Goal: Information Seeking & Learning: Learn about a topic

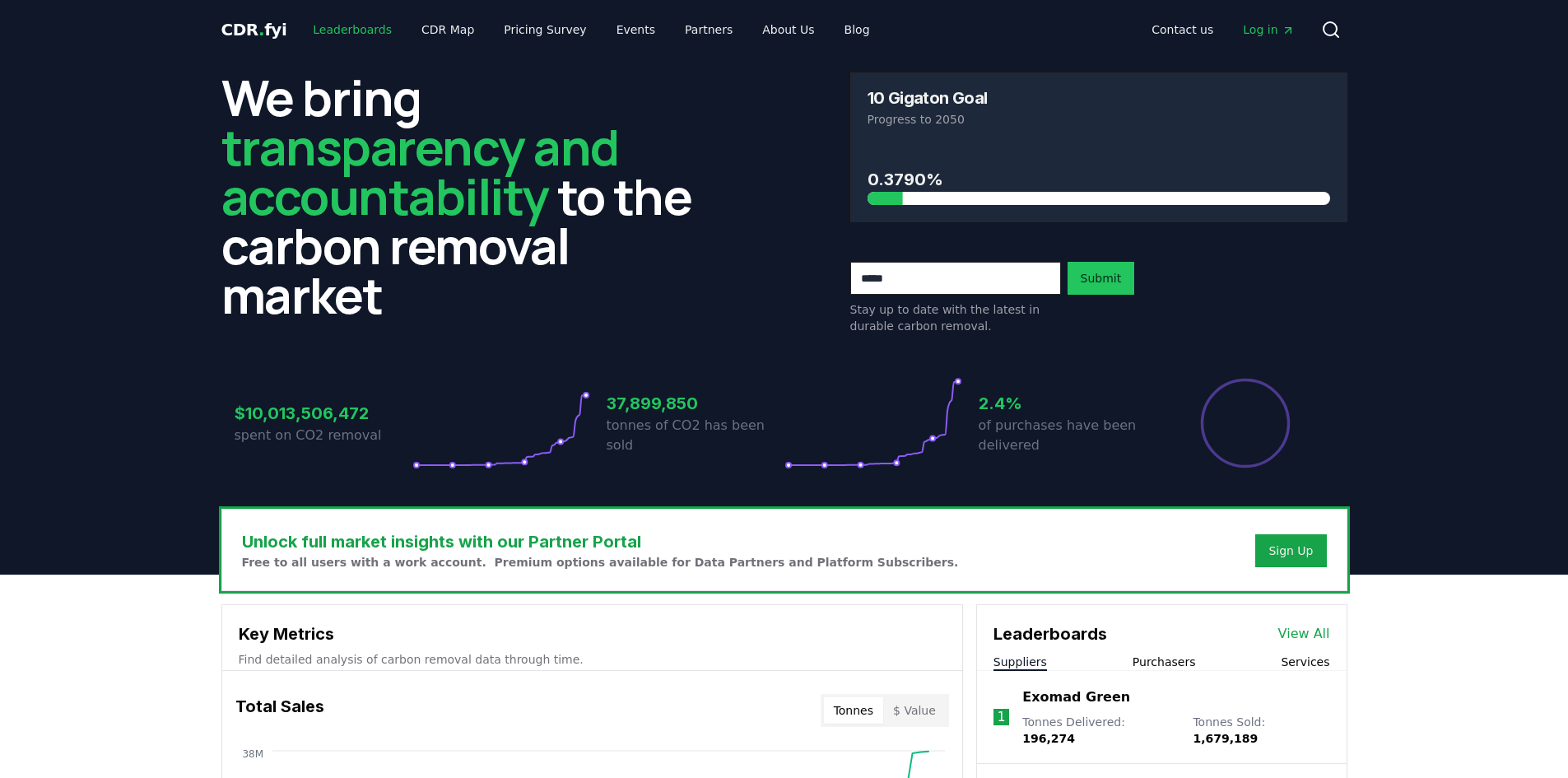
click at [352, 32] on link "Leaderboards" at bounding box center [352, 29] width 106 height 29
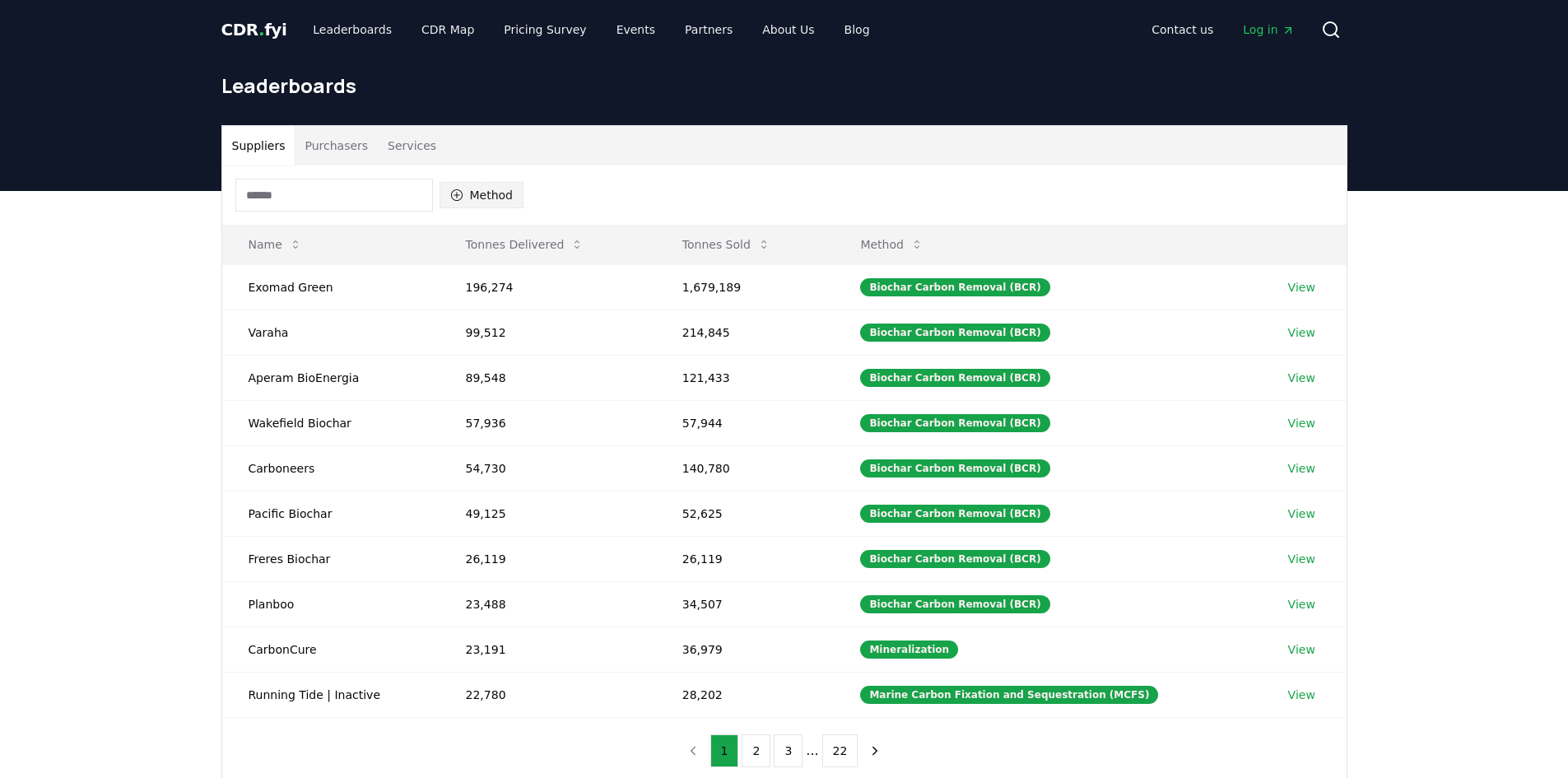
click at [477, 197] on button "Method" at bounding box center [481, 195] width 84 height 27
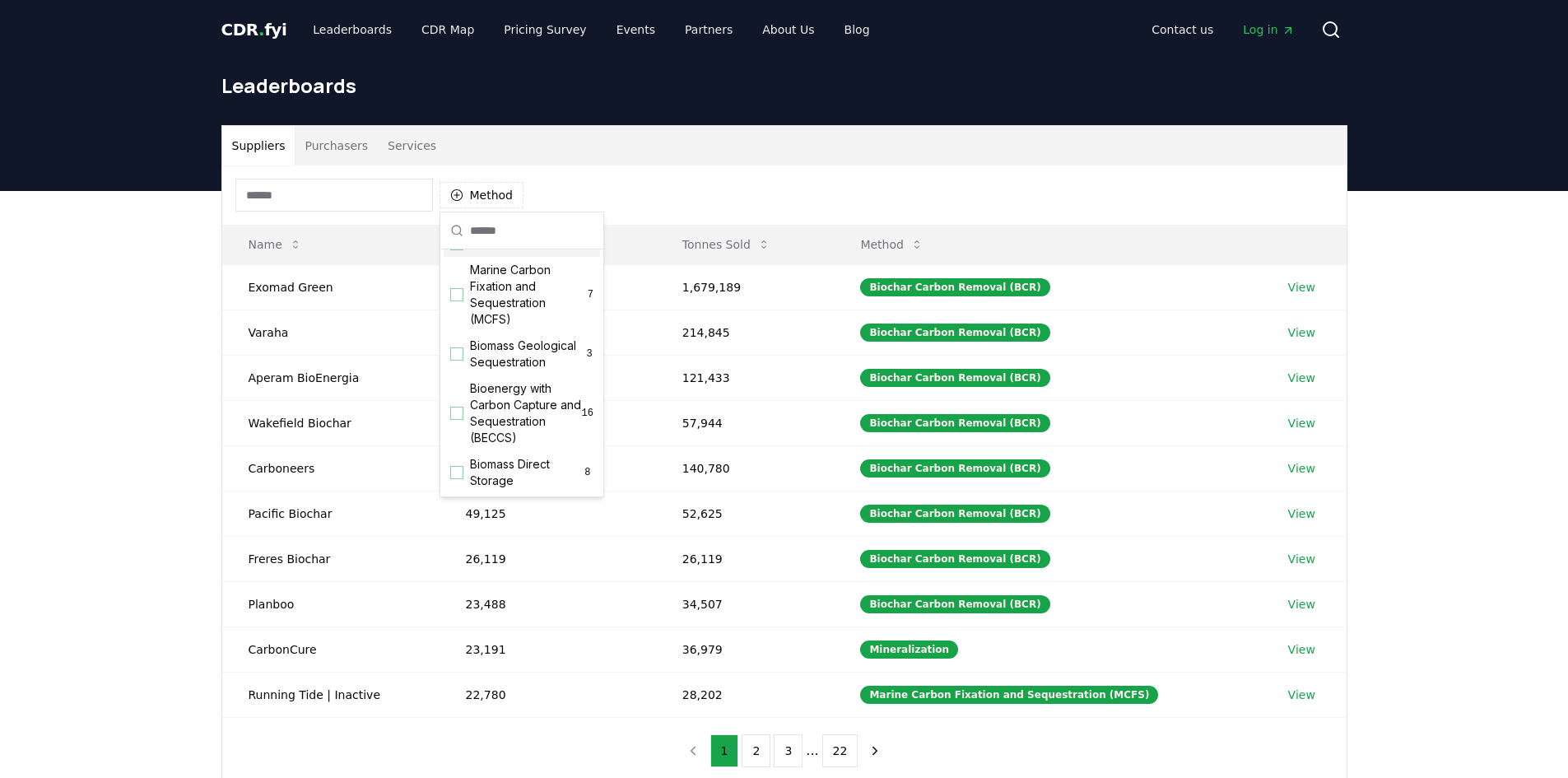
scroll to position [74, 0]
click at [455, 283] on div "Suggestions" at bounding box center [456, 286] width 13 height 13
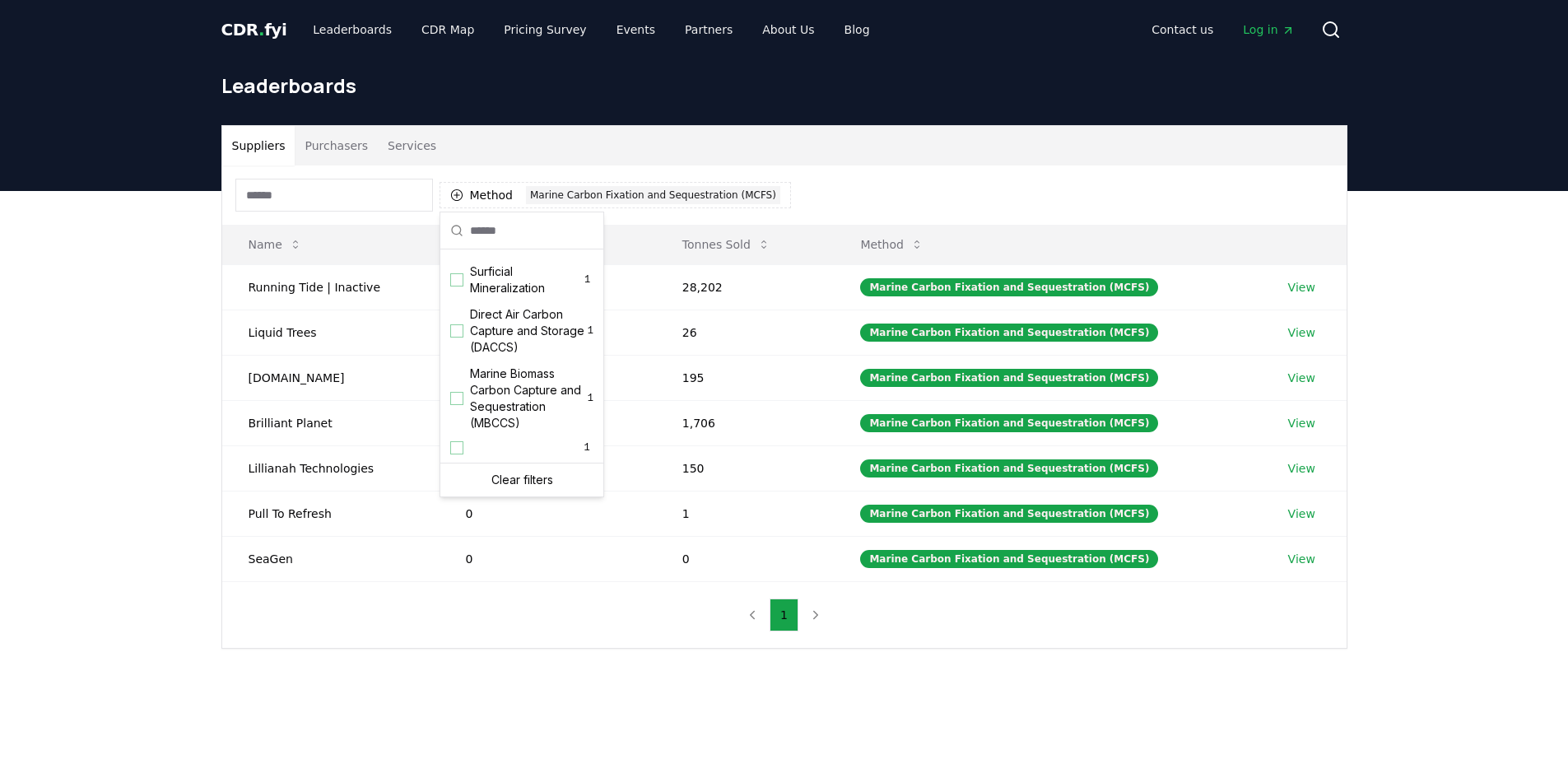
scroll to position [564, 0]
click at [458, 397] on div "Suggestions" at bounding box center [456, 398] width 13 height 13
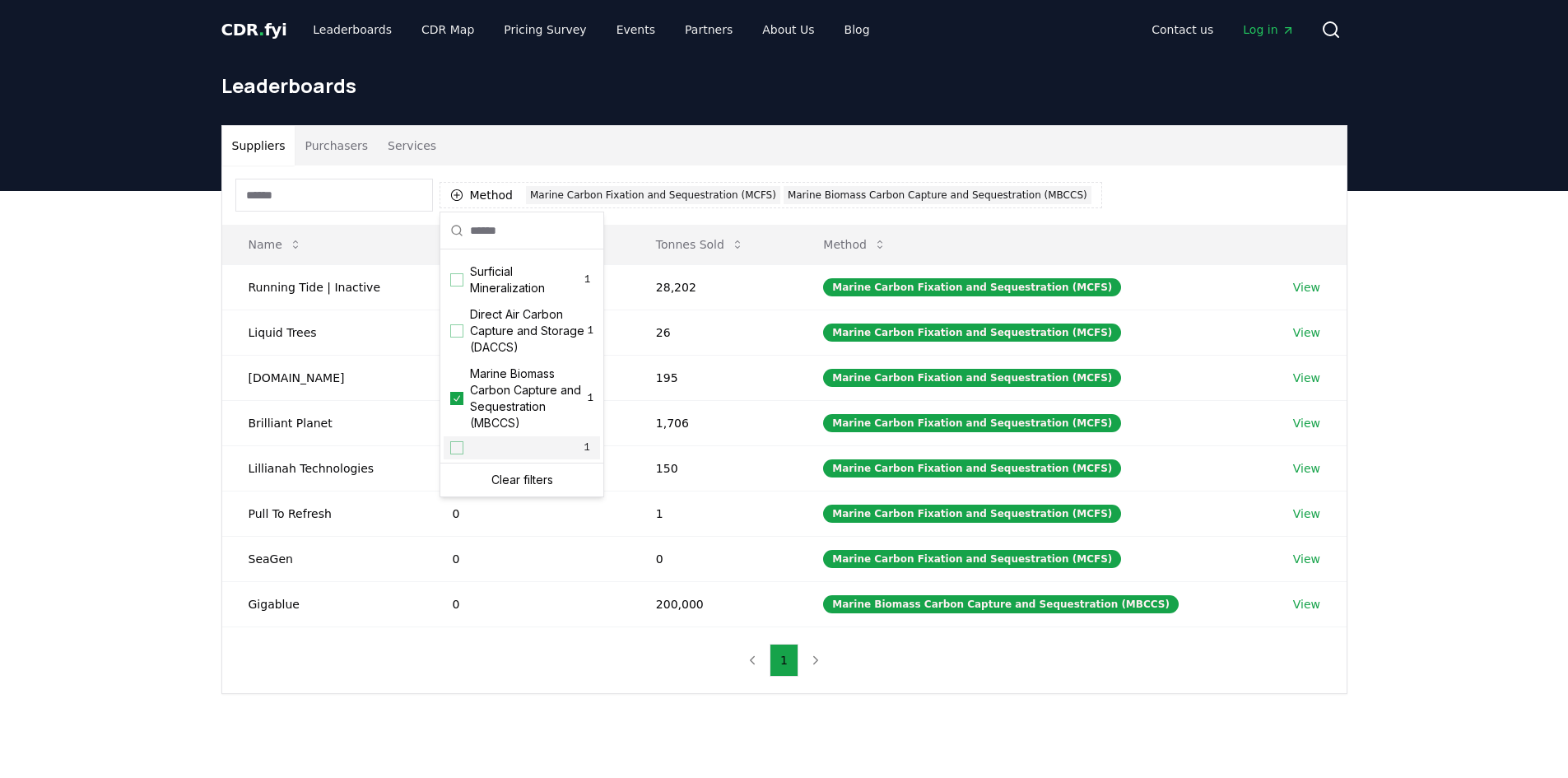
click at [452, 450] on div "Suggestions" at bounding box center [456, 448] width 13 height 13
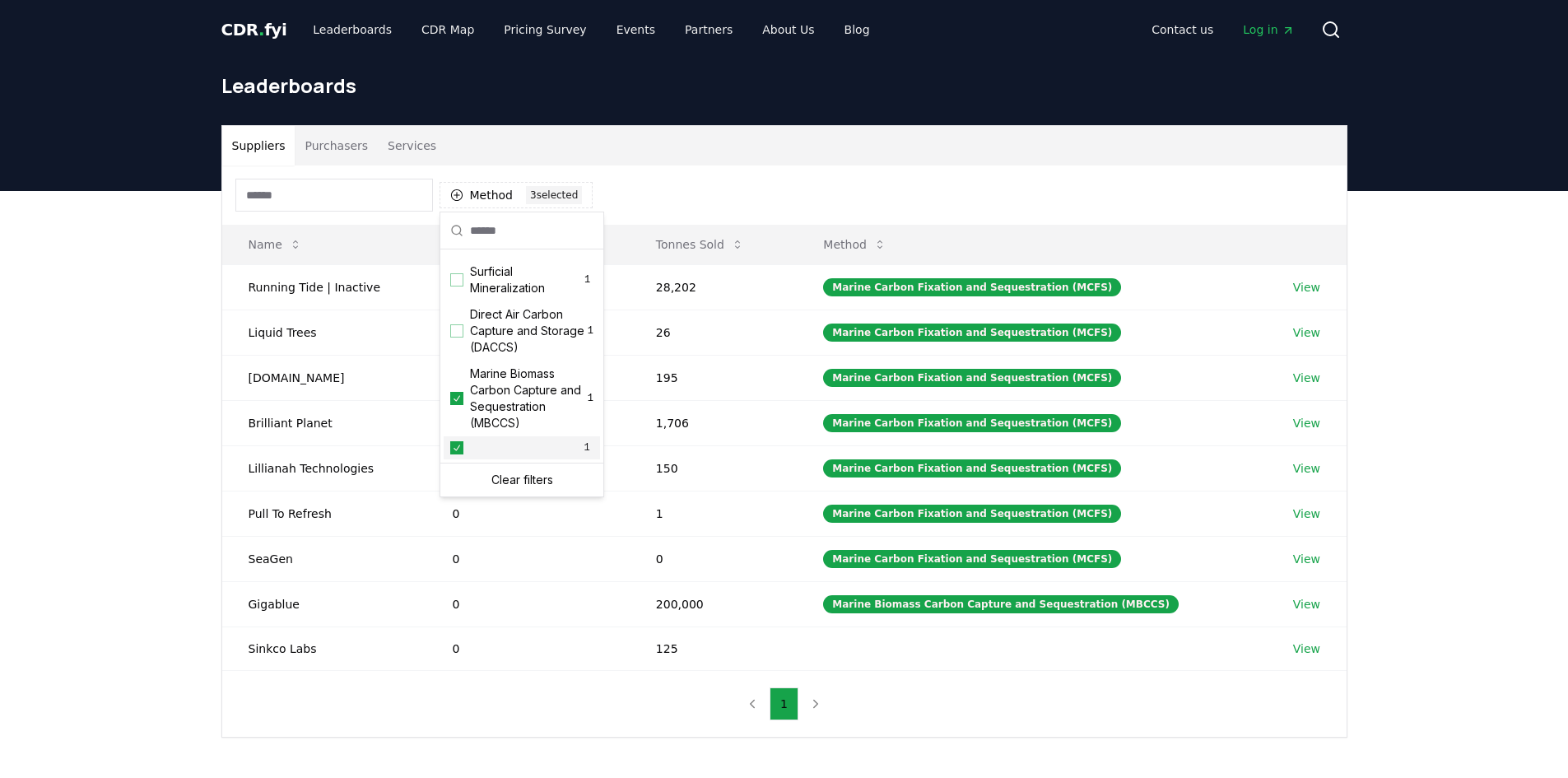
click at [454, 449] on icon "Suggestions" at bounding box center [456, 448] width 12 height 13
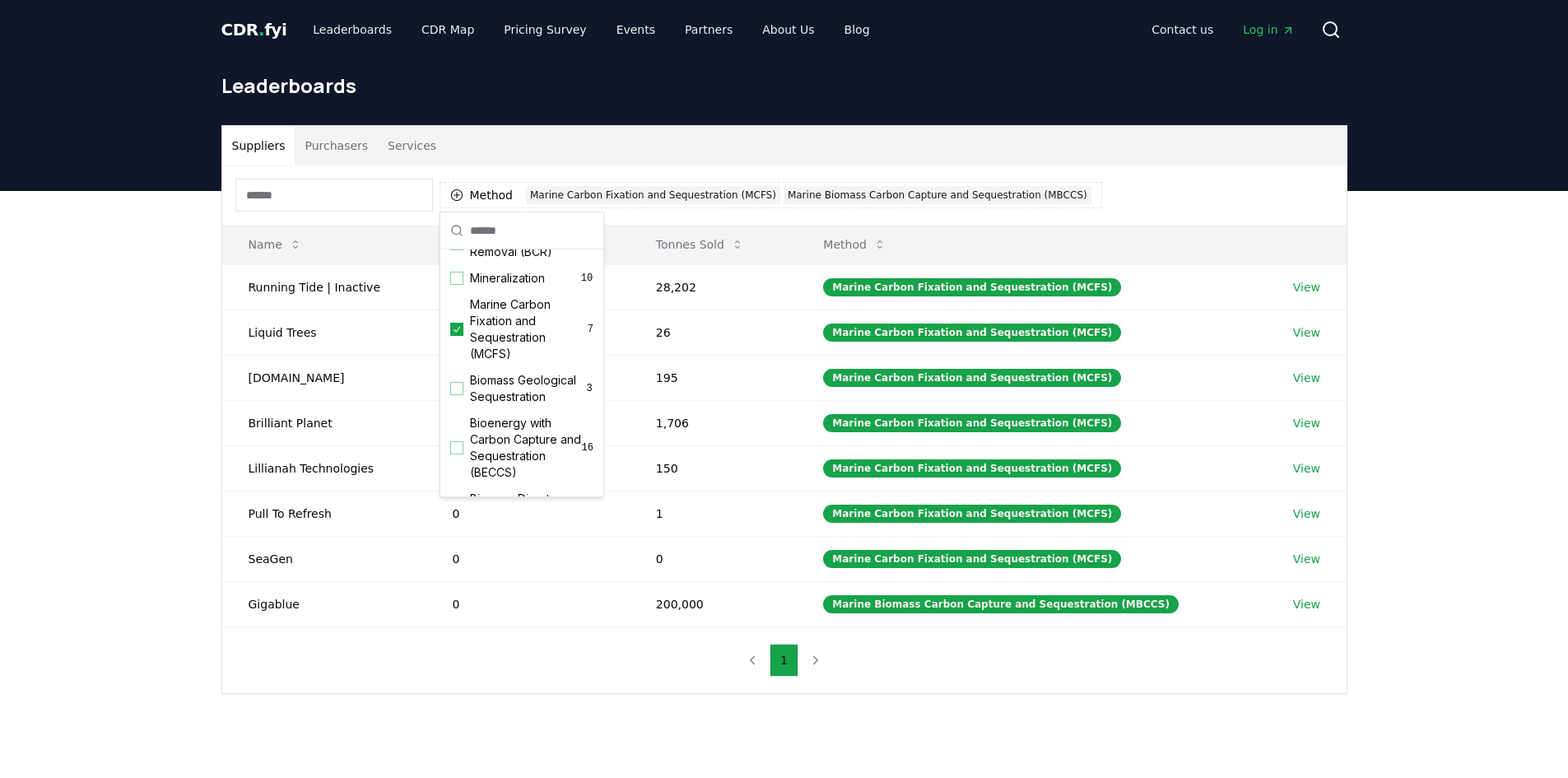
scroll to position [0, 0]
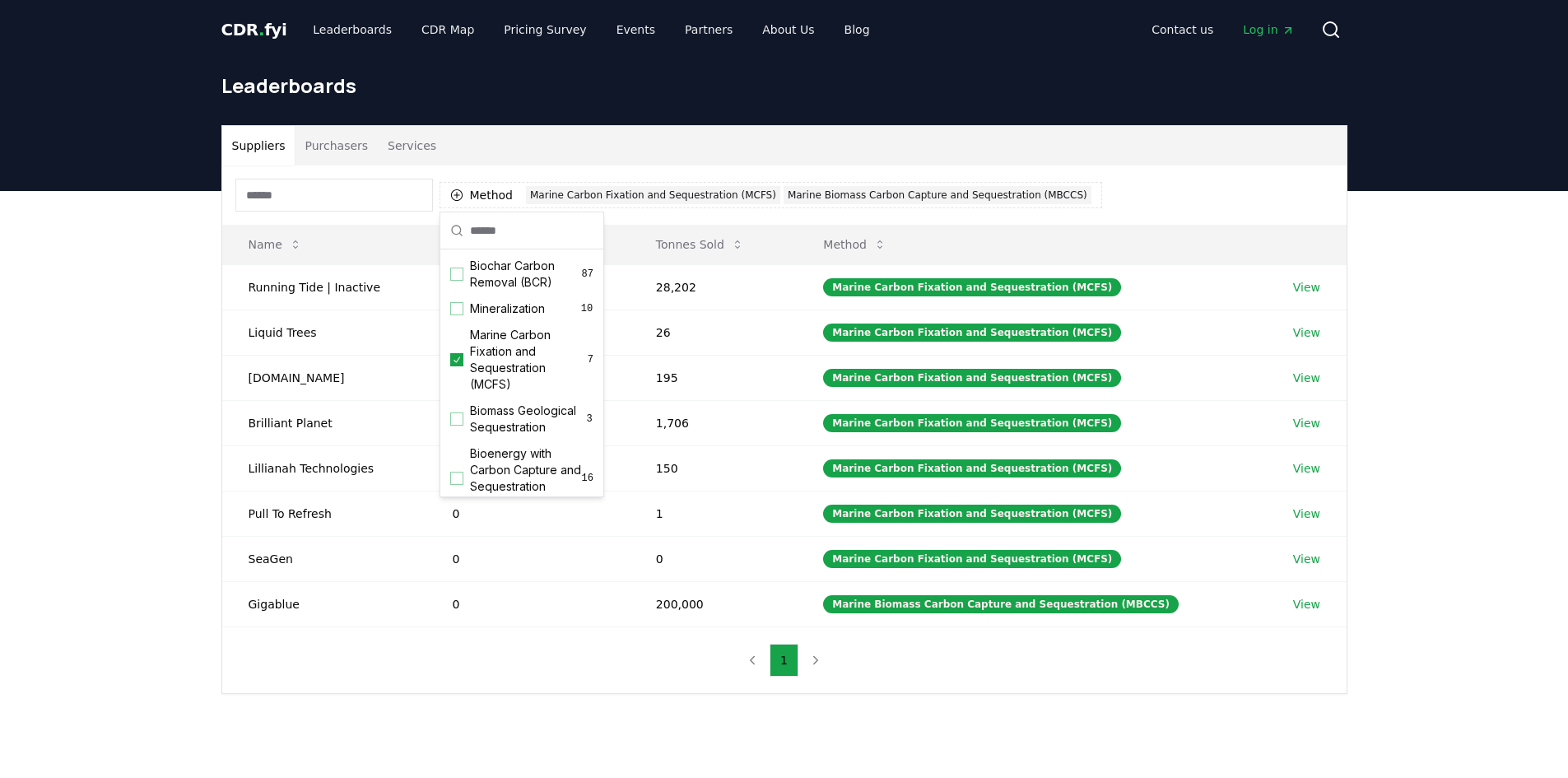
click at [150, 435] on div "Suppliers Purchasers Services Method 2 Marine Carbon Fixation and Sequestration…" at bounding box center [784, 475] width 1568 height 569
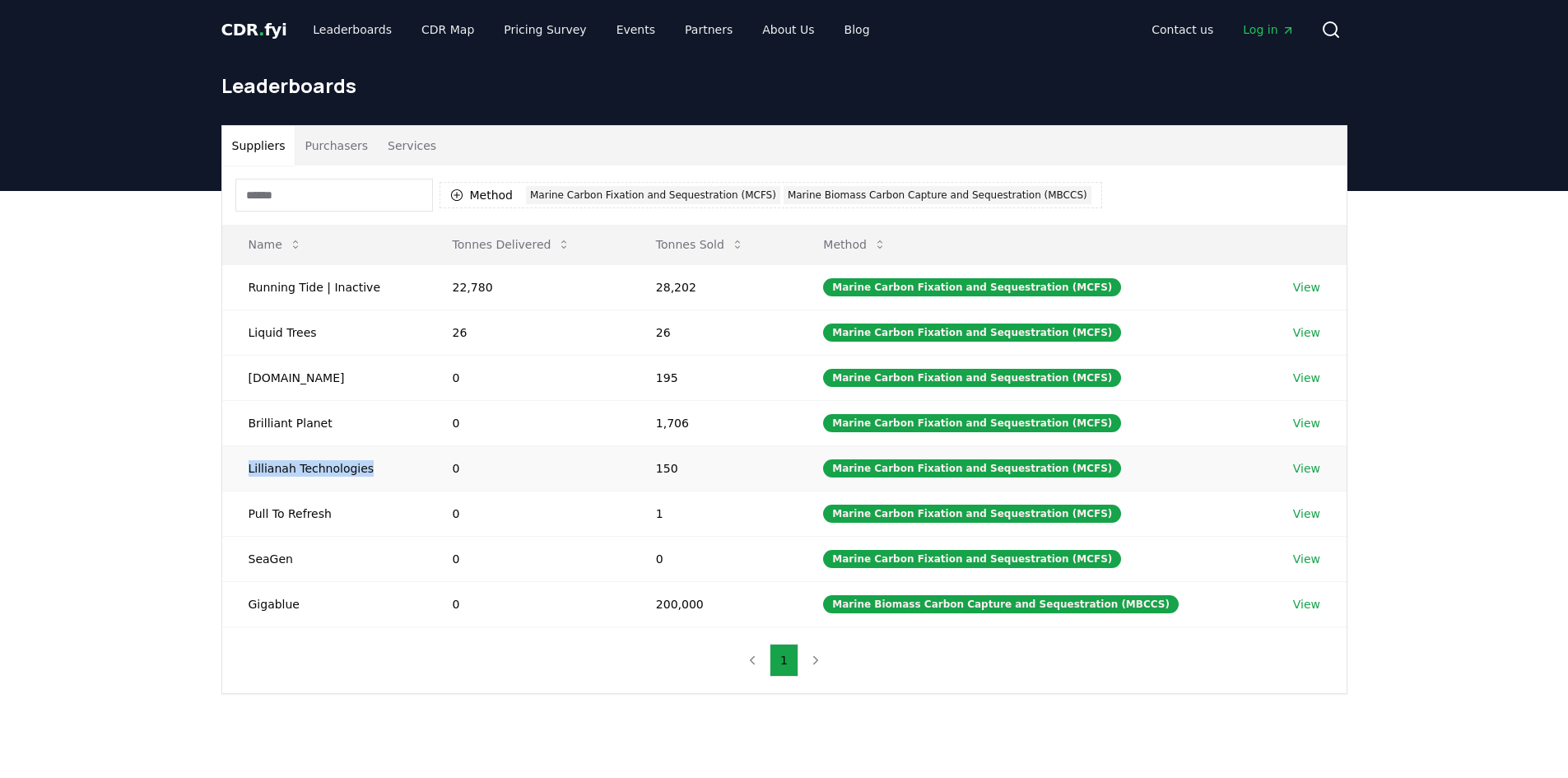
drag, startPoint x: 362, startPoint y: 468, endPoint x: 246, endPoint y: 472, distance: 116.1
click at [246, 472] on td "Lillianah Technologies" at bounding box center [324, 468] width 204 height 45
copy td "Lillianah Technologies"
drag, startPoint x: 289, startPoint y: 556, endPoint x: 241, endPoint y: 559, distance: 48.1
click at [241, 559] on td "SeaGen" at bounding box center [324, 559] width 204 height 45
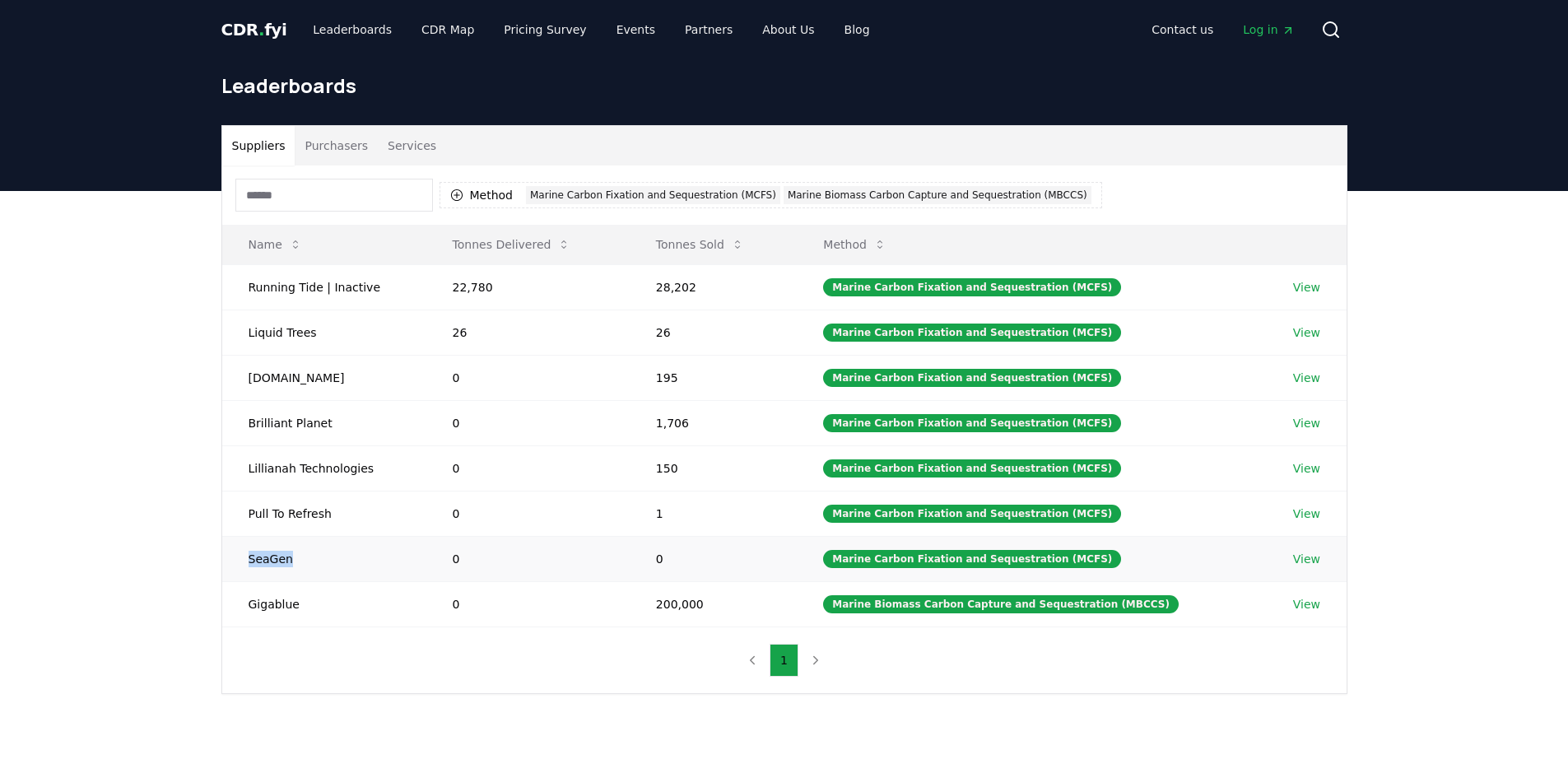
copy td "SeaGen"
click at [335, 28] on link "Leaderboards" at bounding box center [352, 29] width 106 height 29
drag, startPoint x: 287, startPoint y: 605, endPoint x: 248, endPoint y: 605, distance: 39.0
click at [248, 605] on td "Gigablue" at bounding box center [324, 603] width 204 height 45
click at [305, 602] on td "Gigablue" at bounding box center [324, 603] width 204 height 45
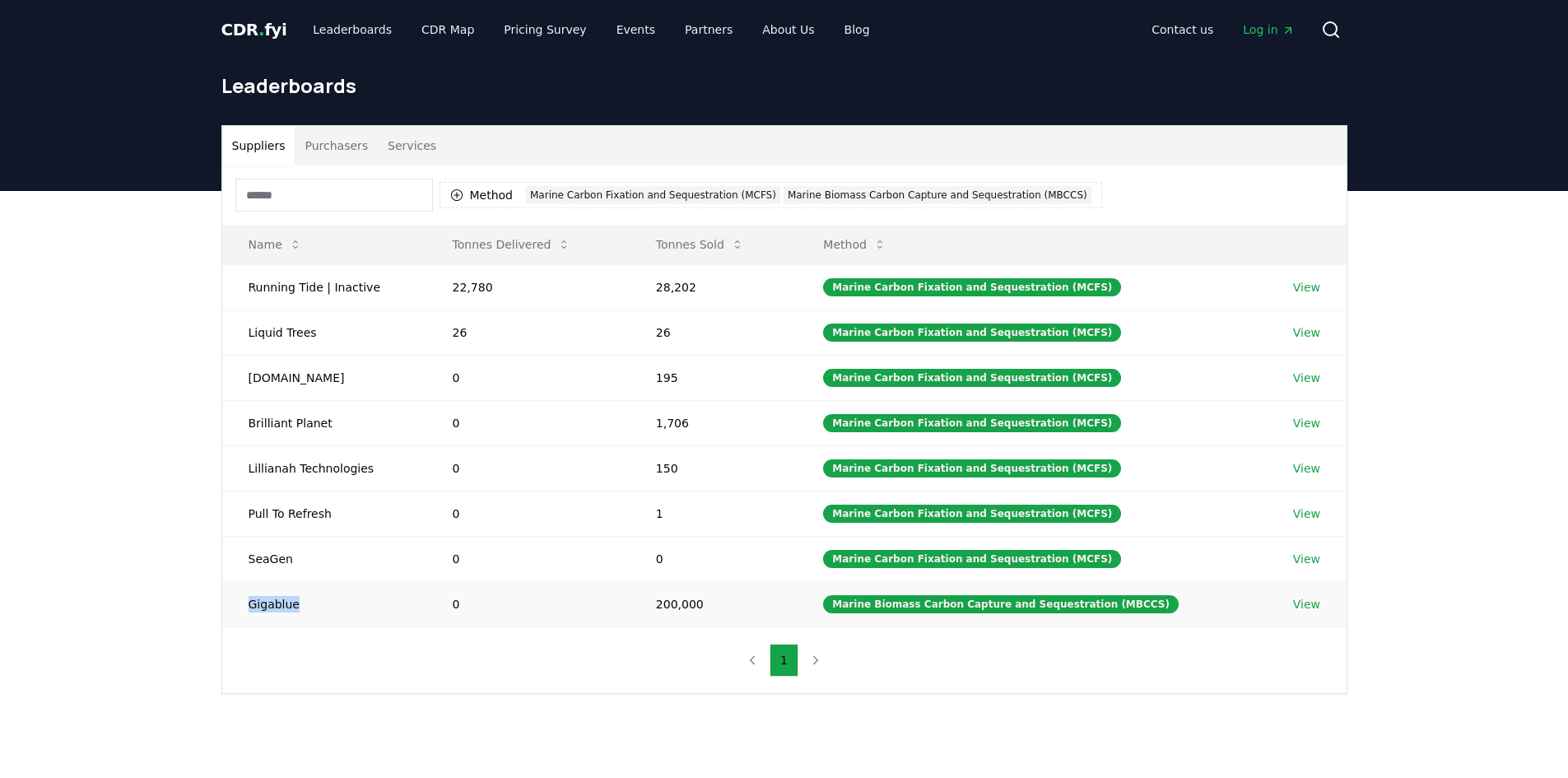
drag, startPoint x: 304, startPoint y: 603, endPoint x: 243, endPoint y: 606, distance: 61.1
click at [243, 606] on td "Gigablue" at bounding box center [324, 603] width 204 height 45
copy td "Gigablue"
click at [389, 608] on td "Gigablue" at bounding box center [324, 603] width 204 height 45
click at [787, 195] on div "Marine Biomass Carbon Capture and Sequestration (MBCCS)" at bounding box center [938, 195] width 308 height 18
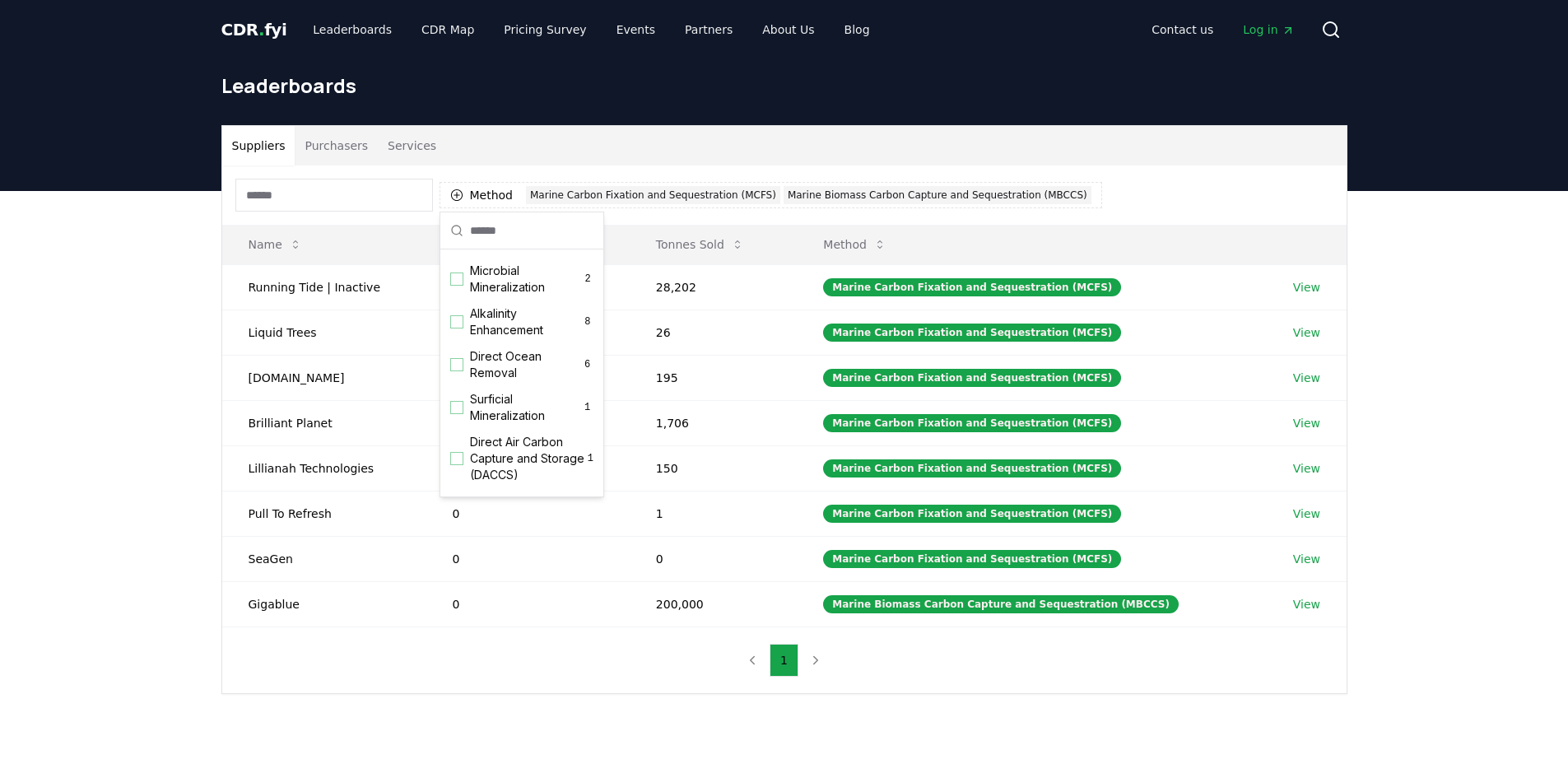
scroll to position [564, 0]
click at [455, 396] on icon "Suggestions" at bounding box center [456, 398] width 12 height 13
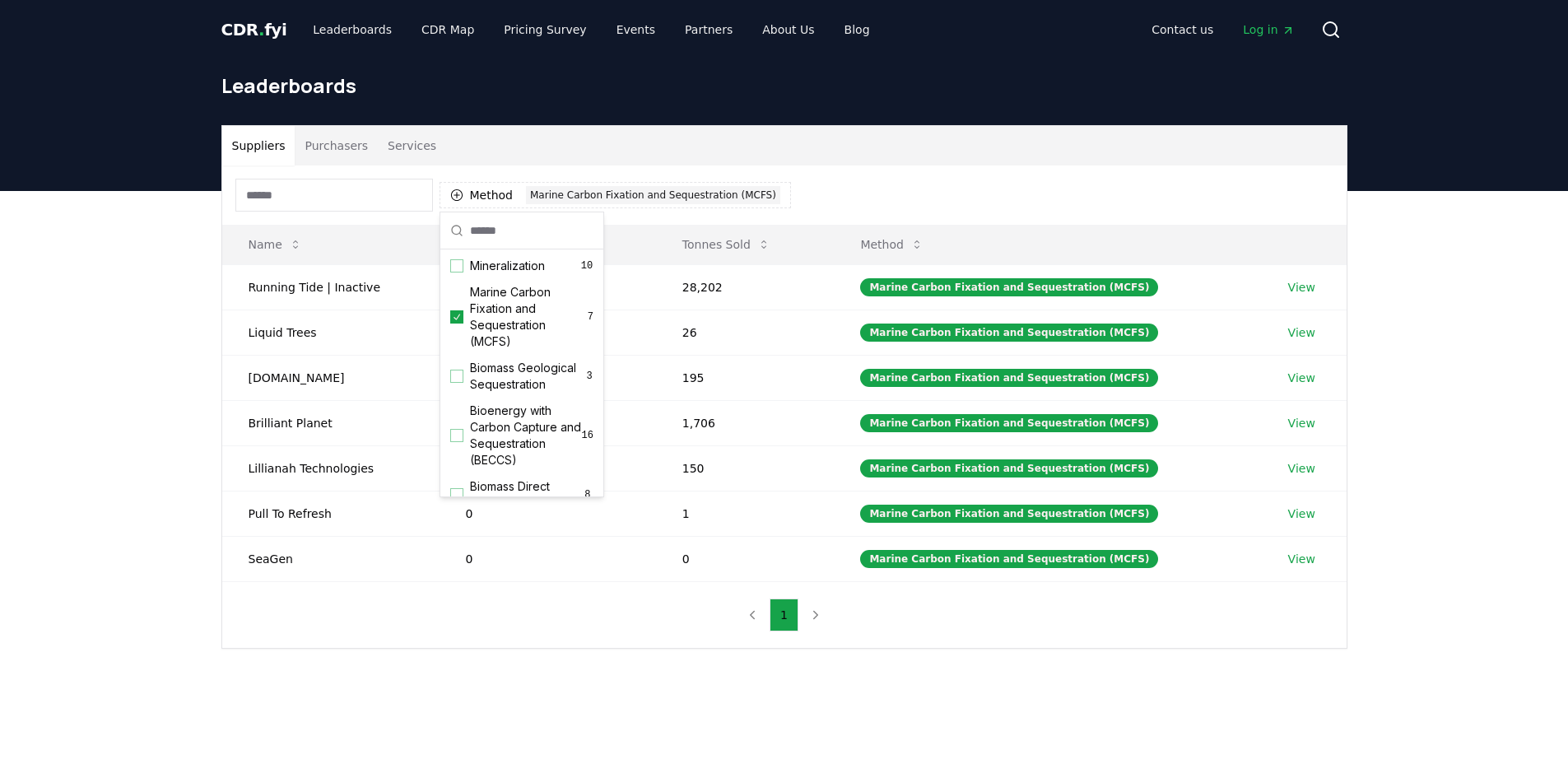
scroll to position [0, 0]
click at [603, 726] on main "Suppliers Purchasers Services Method 1 Marine Carbon Fixation and Sequestration…" at bounding box center [784, 580] width 1568 height 778
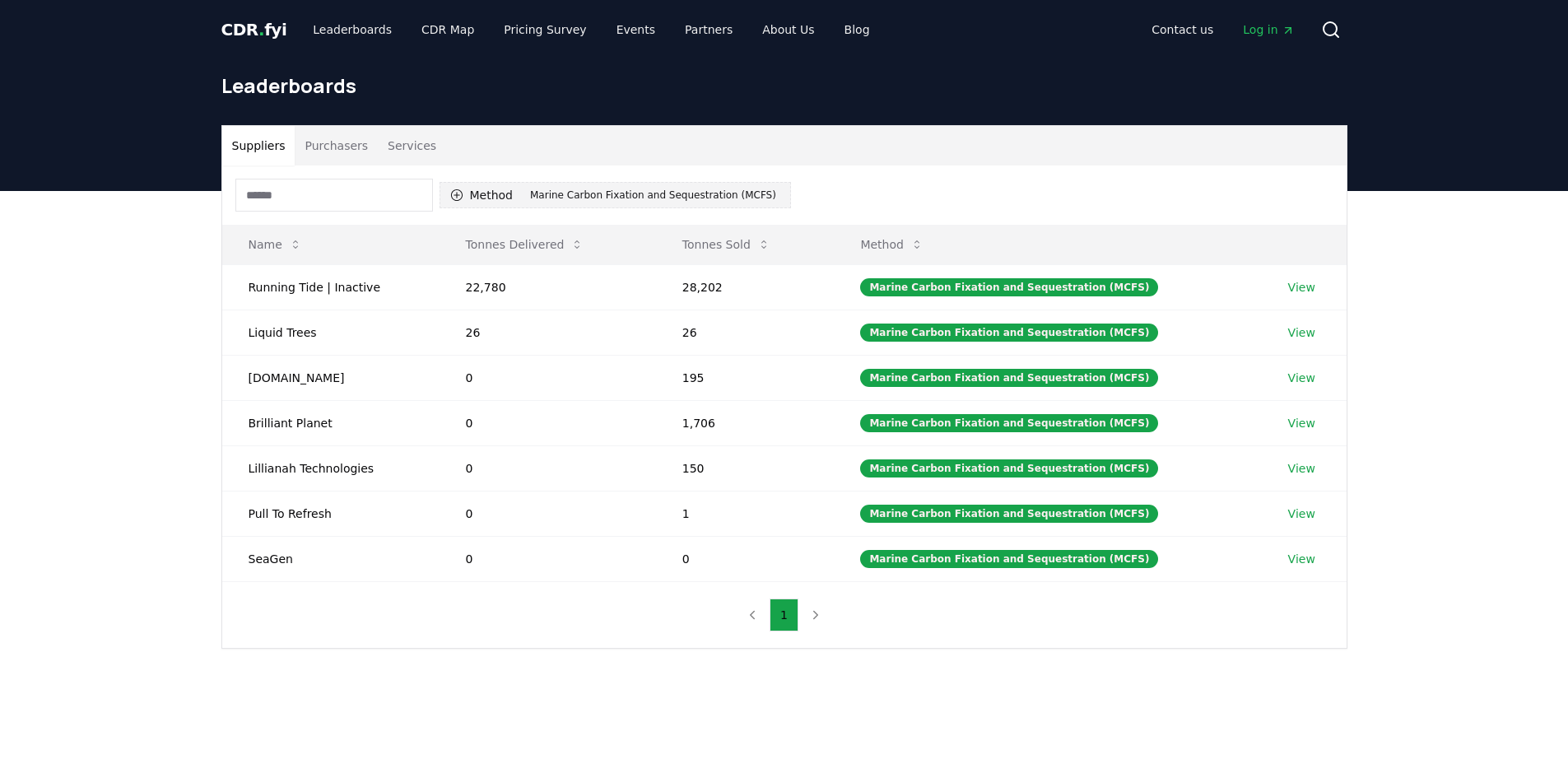
click at [451, 196] on icon "button" at bounding box center [455, 194] width 12 height 12
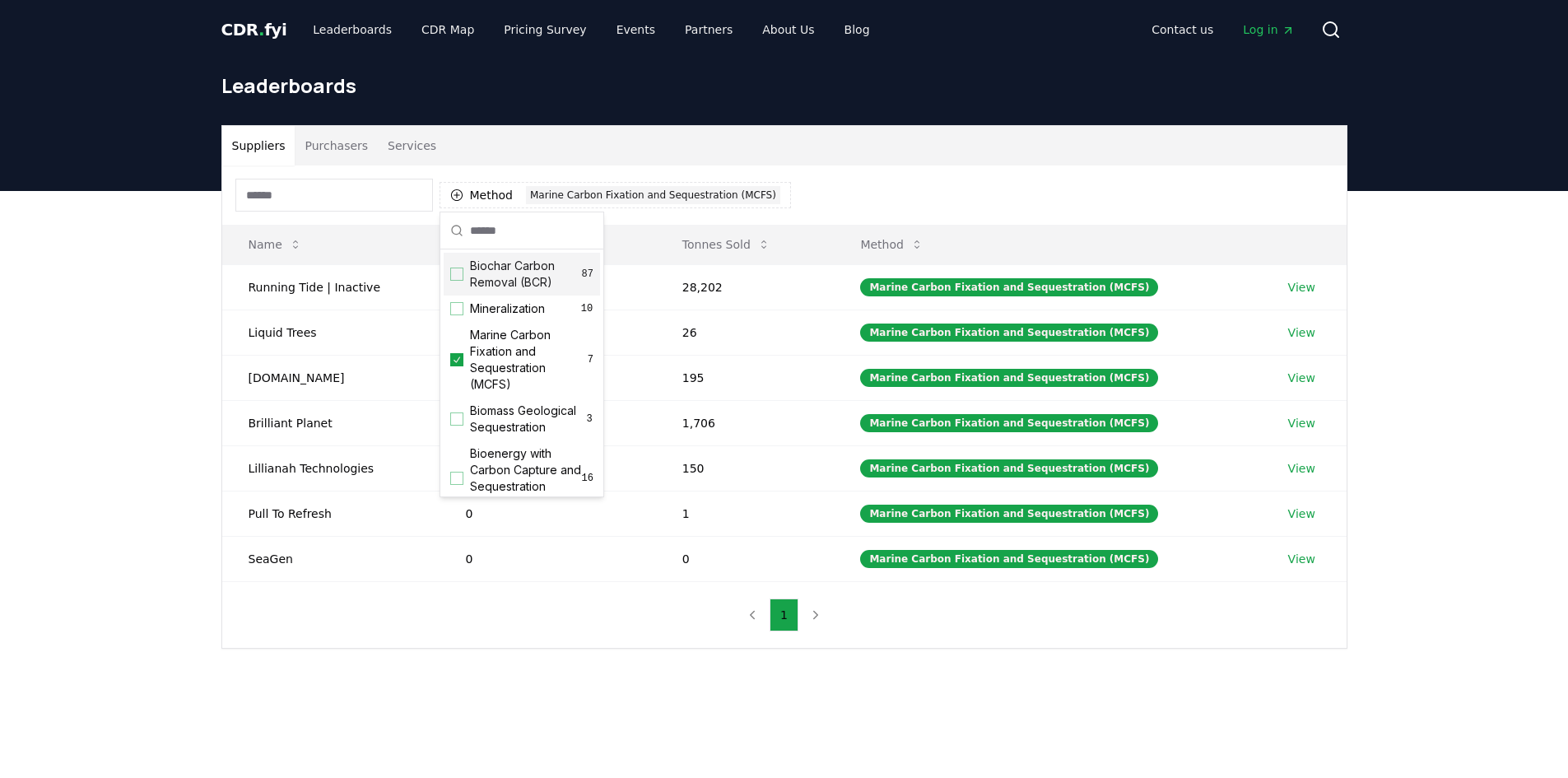
click at [455, 231] on icon at bounding box center [456, 230] width 13 height 13
click at [457, 361] on icon "Suggestions" at bounding box center [456, 360] width 12 height 13
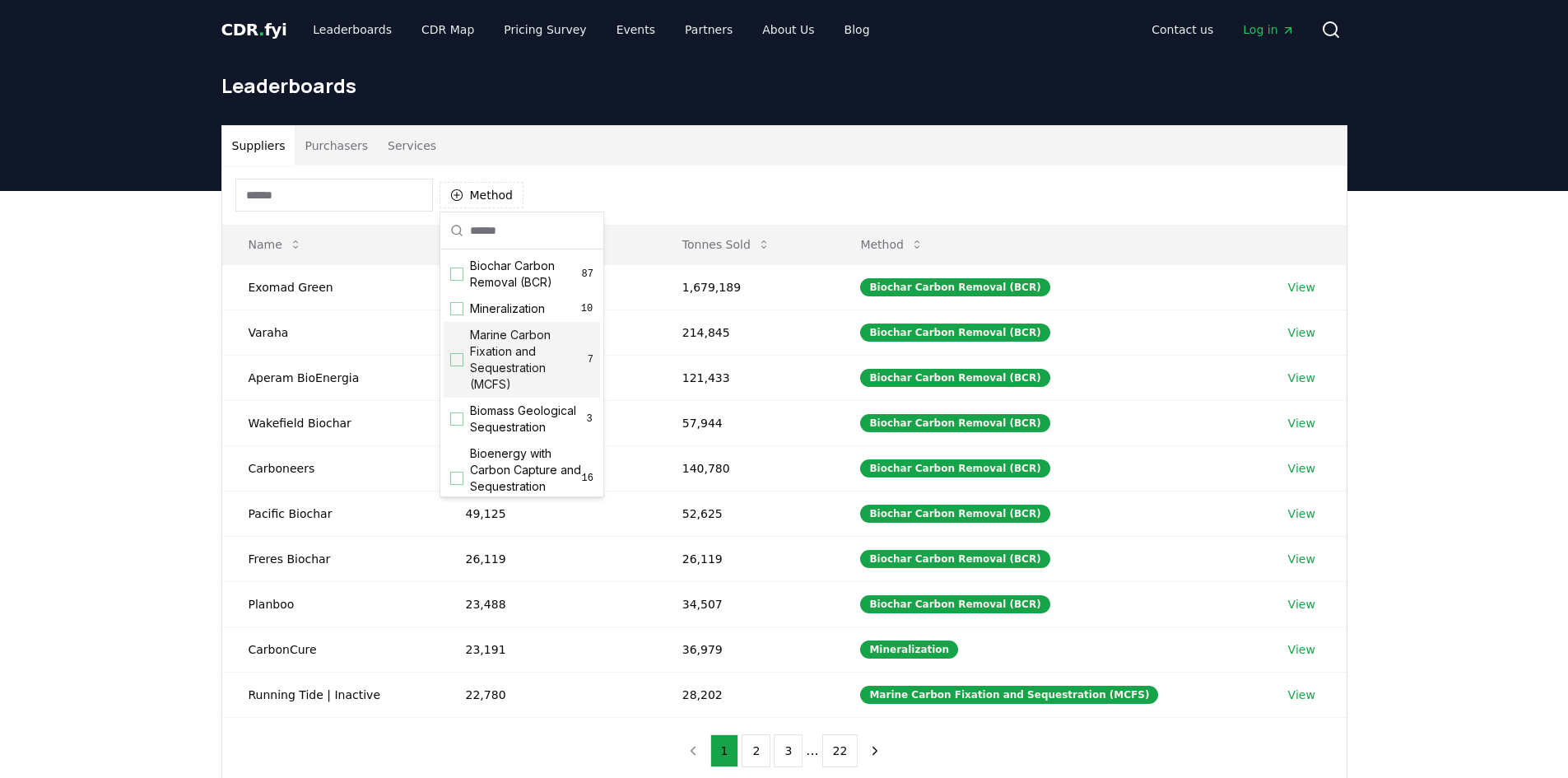
click at [639, 197] on div "Method" at bounding box center [784, 194] width 1124 height 60
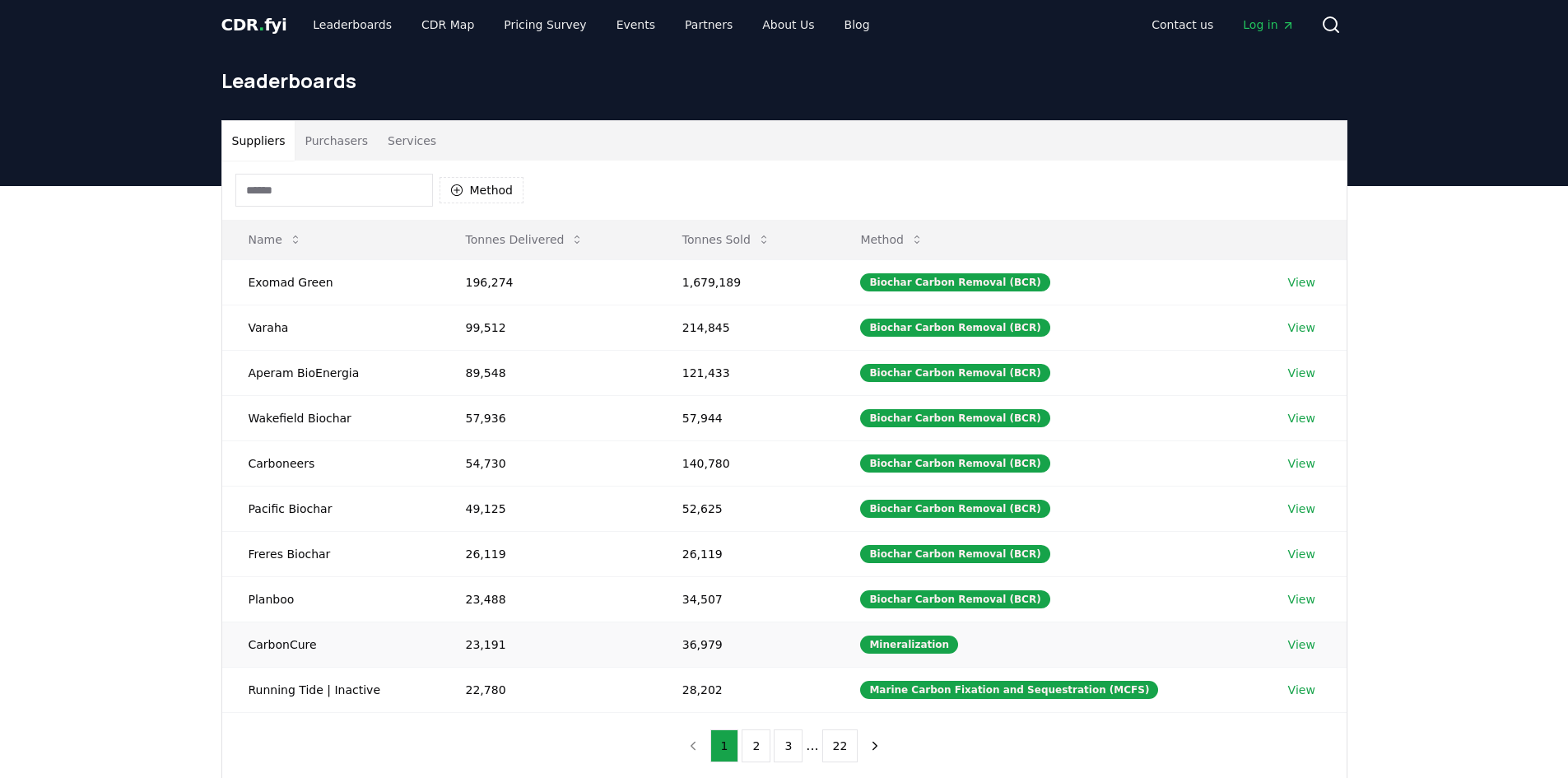
scroll to position [83, 0]
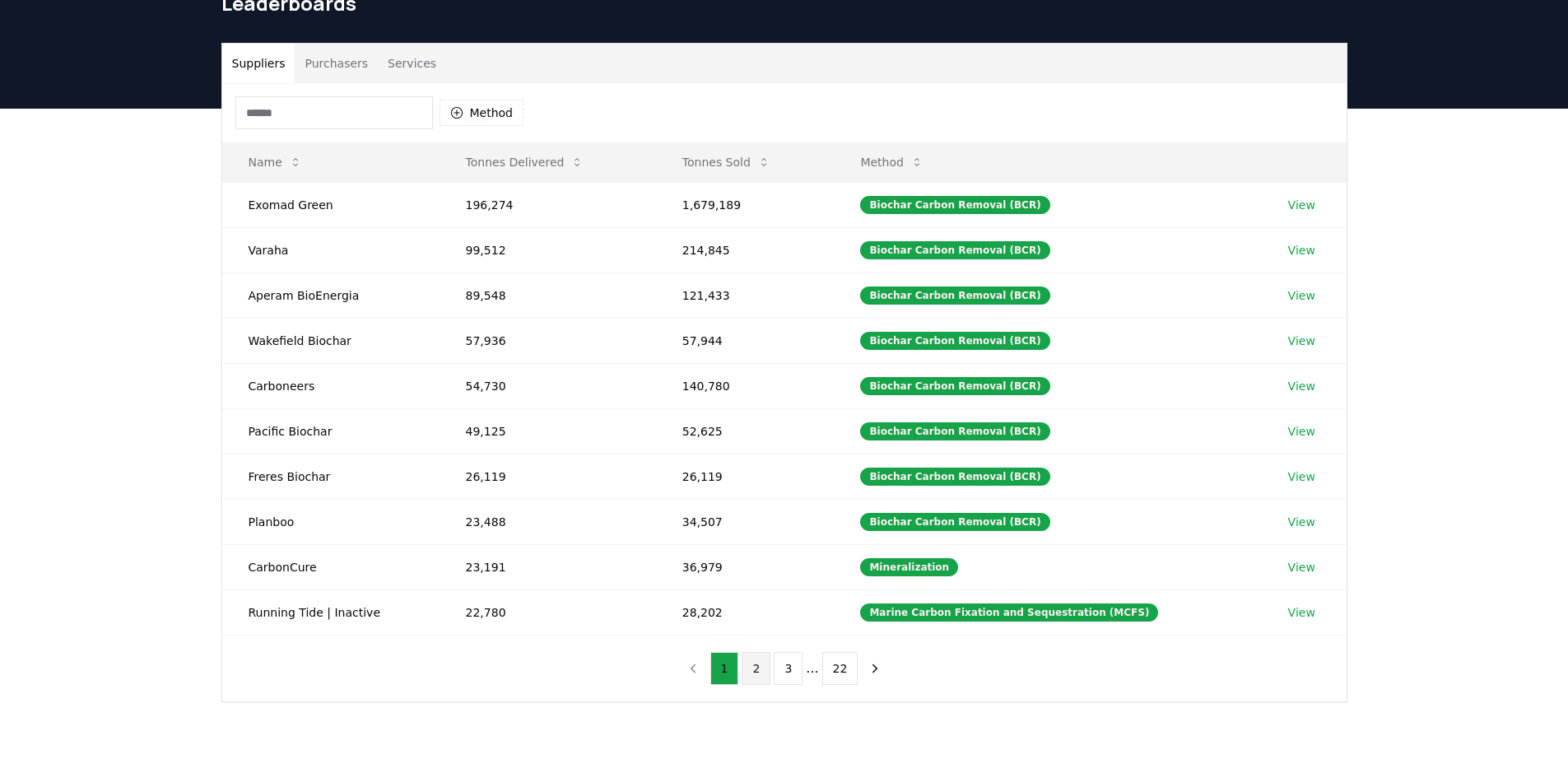
click at [763, 673] on button "2" at bounding box center [756, 668] width 28 height 33
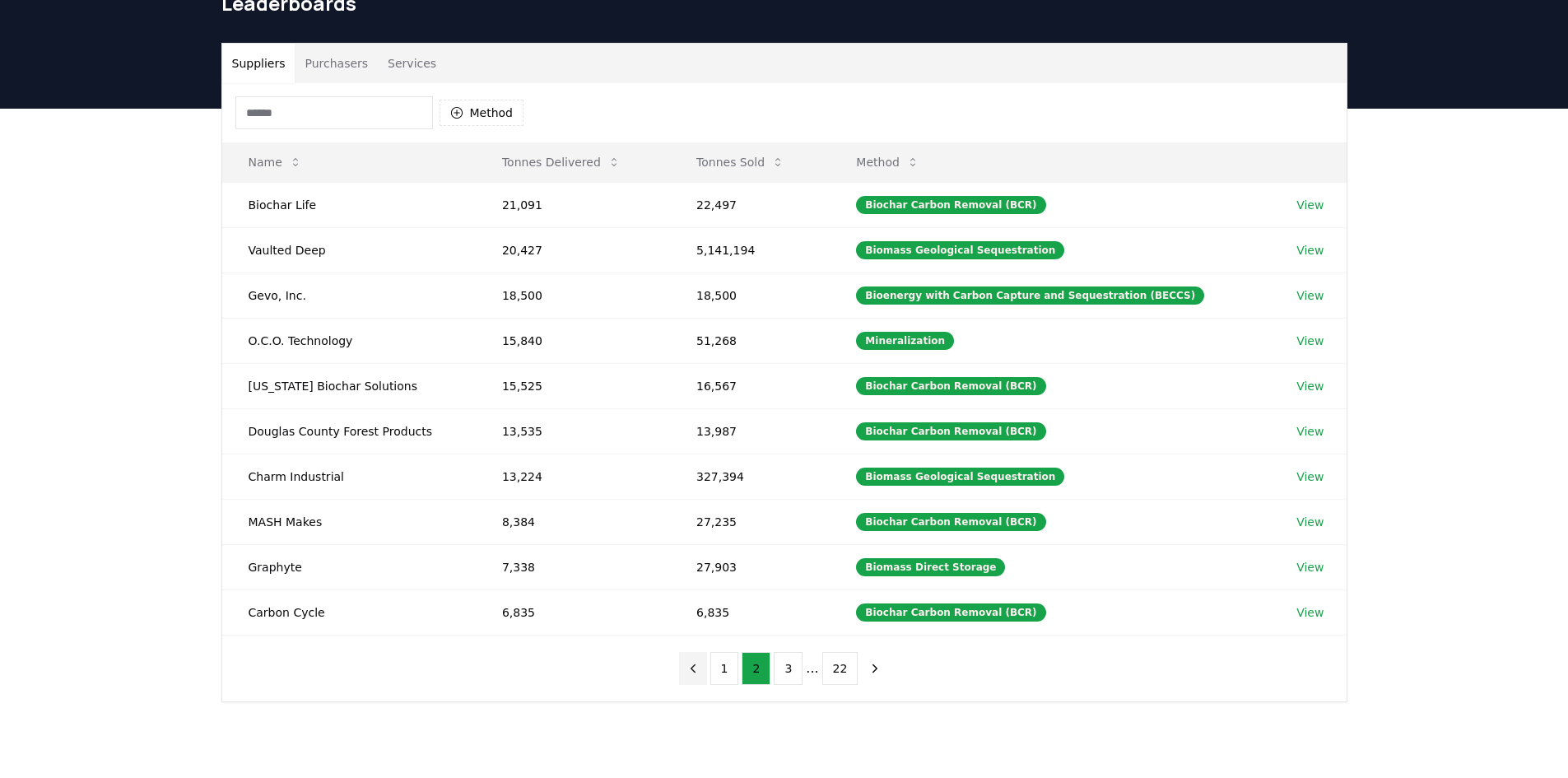
click at [693, 670] on icon "previous page" at bounding box center [693, 668] width 15 height 15
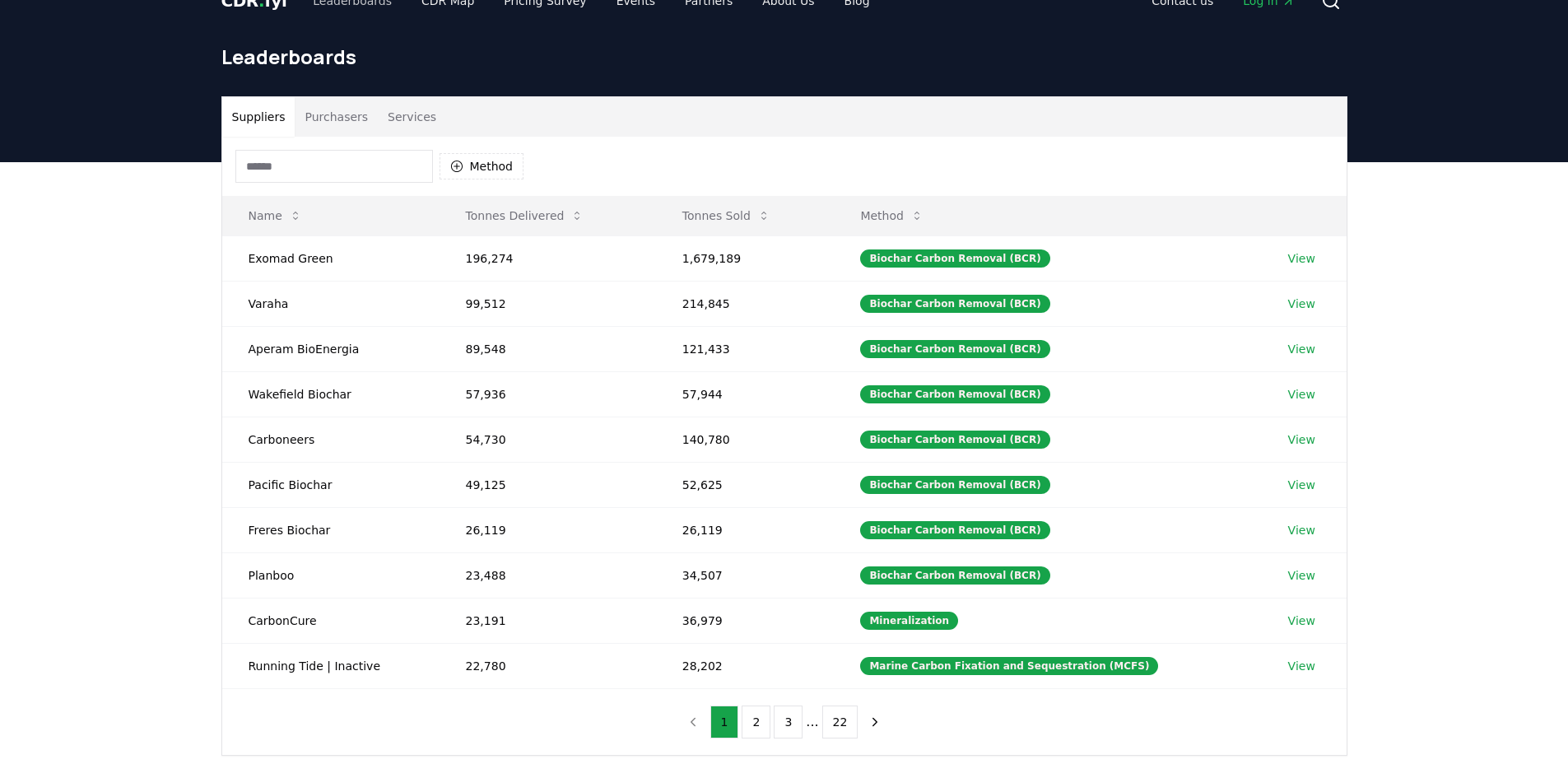
scroll to position [0, 0]
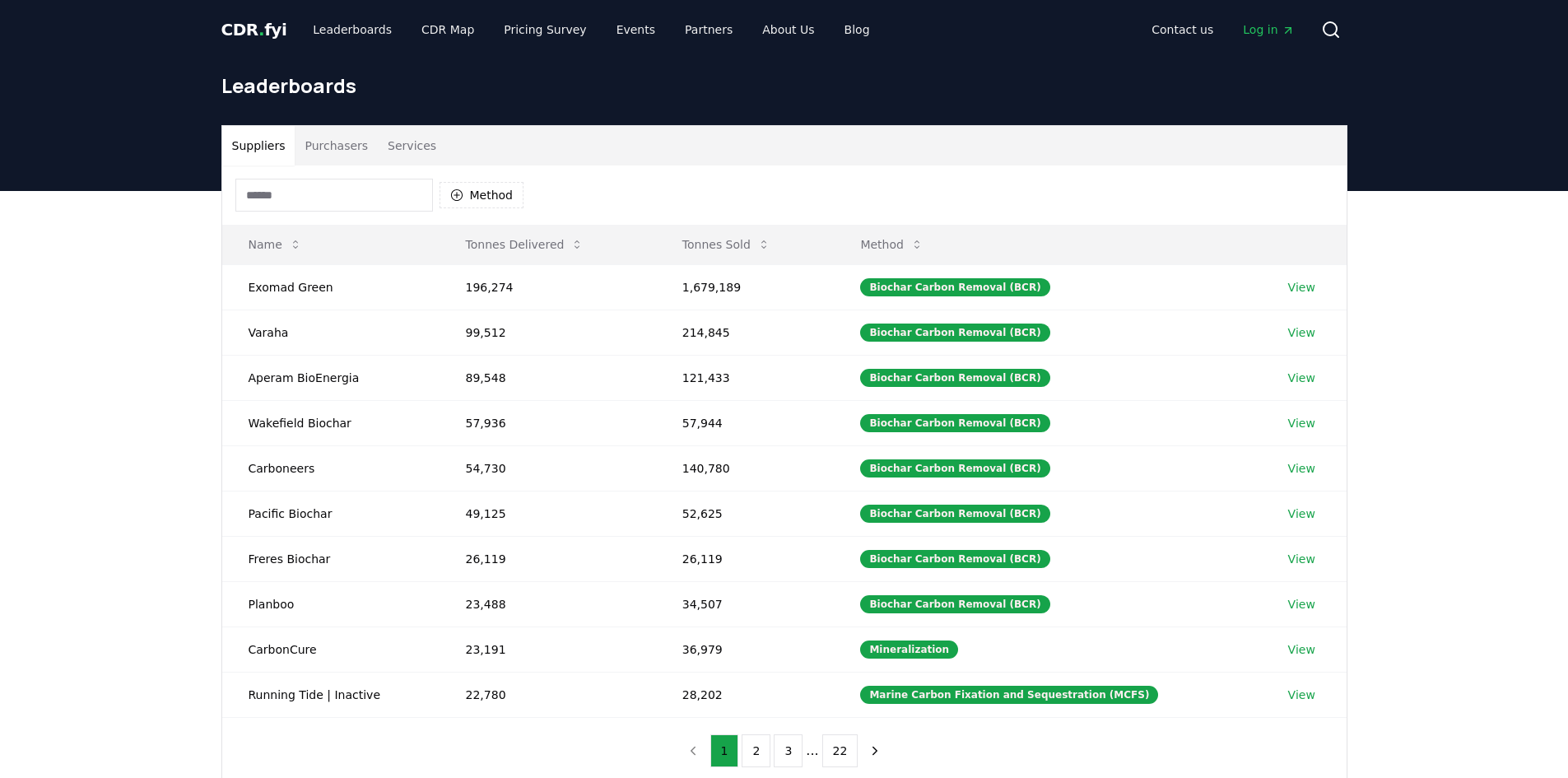
click at [258, 28] on span "CDR . fyi" at bounding box center [254, 29] width 66 height 20
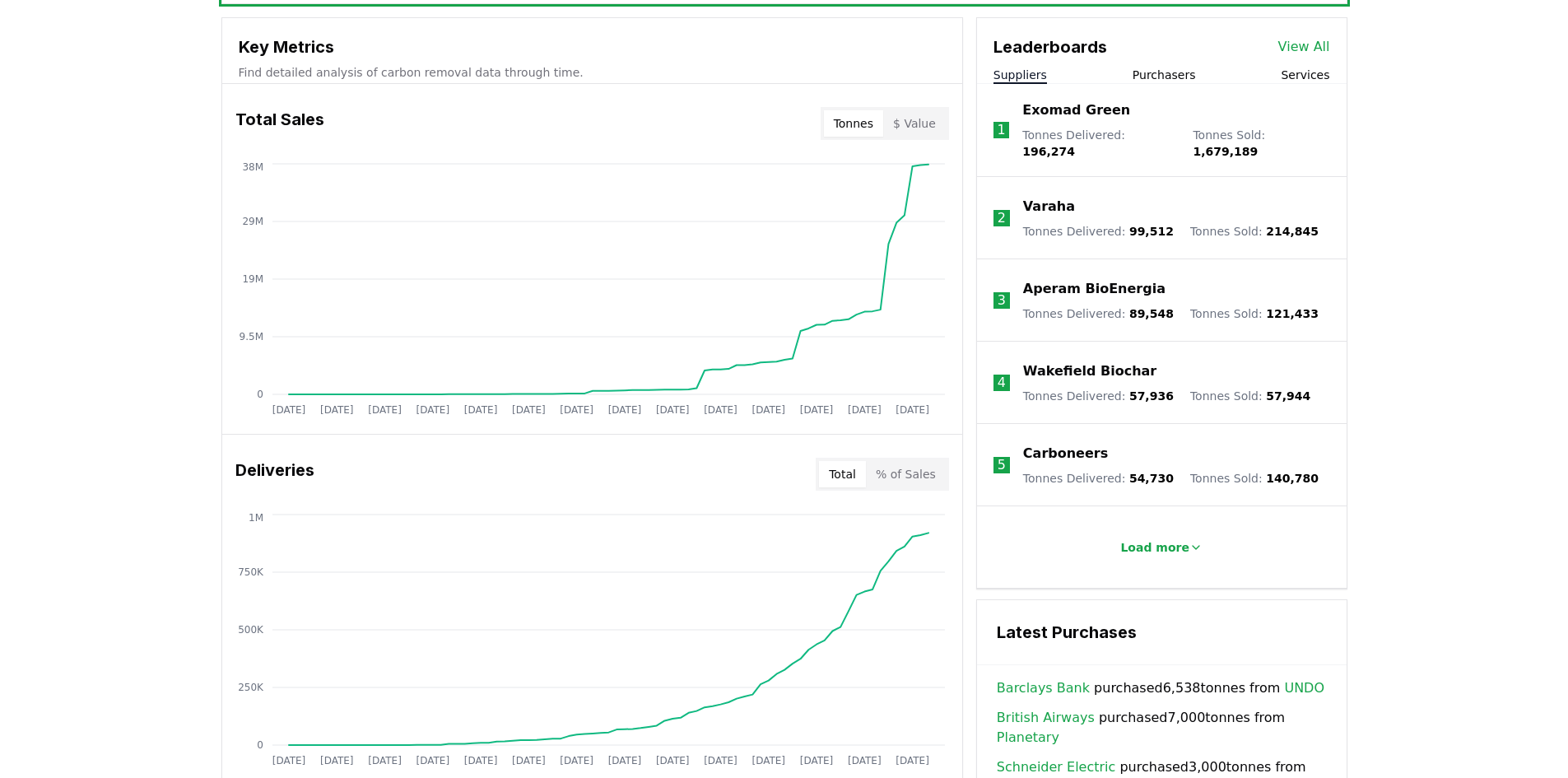
scroll to position [741, 0]
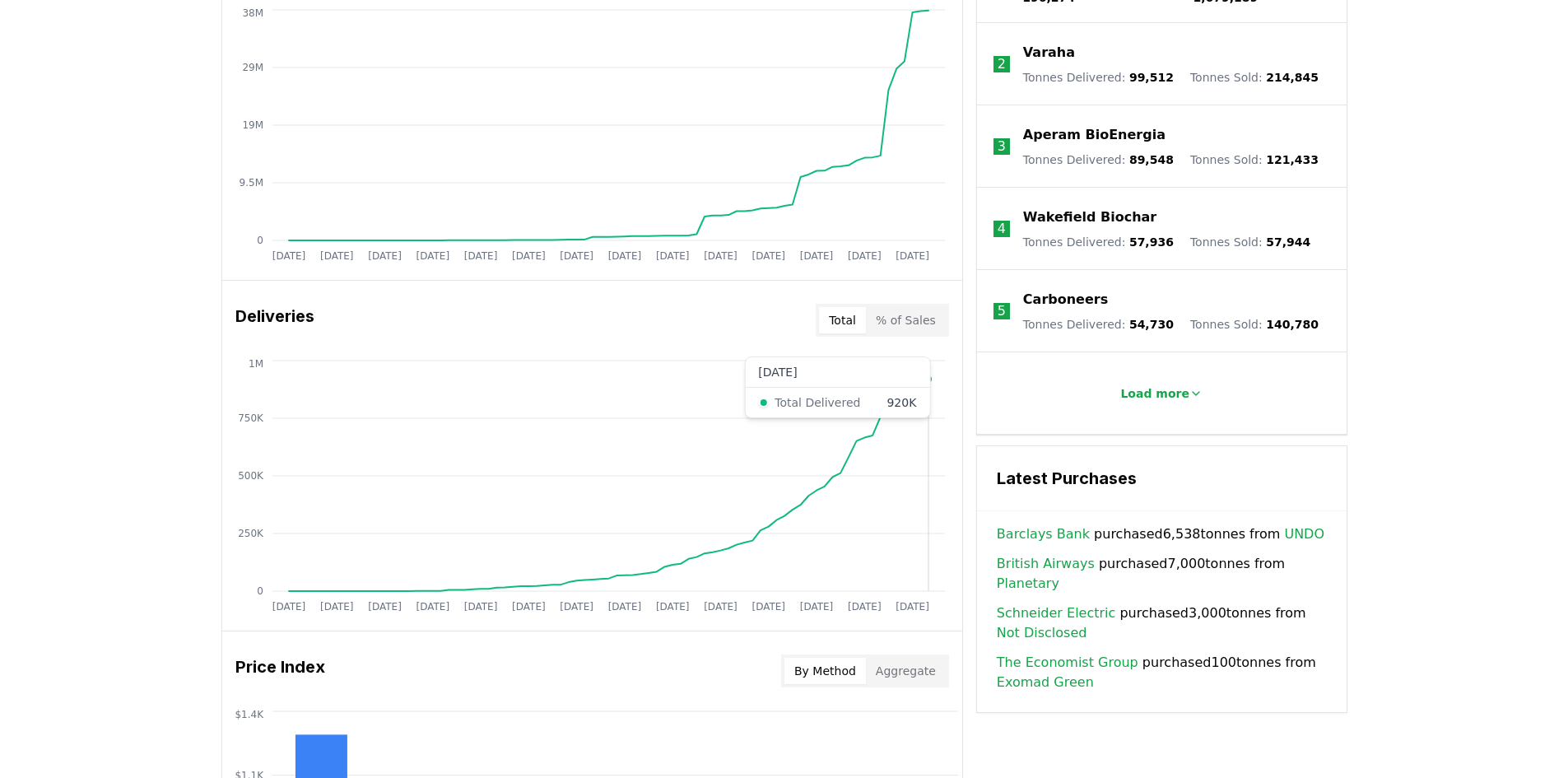
click at [926, 378] on circle at bounding box center [928, 378] width 8 height 8
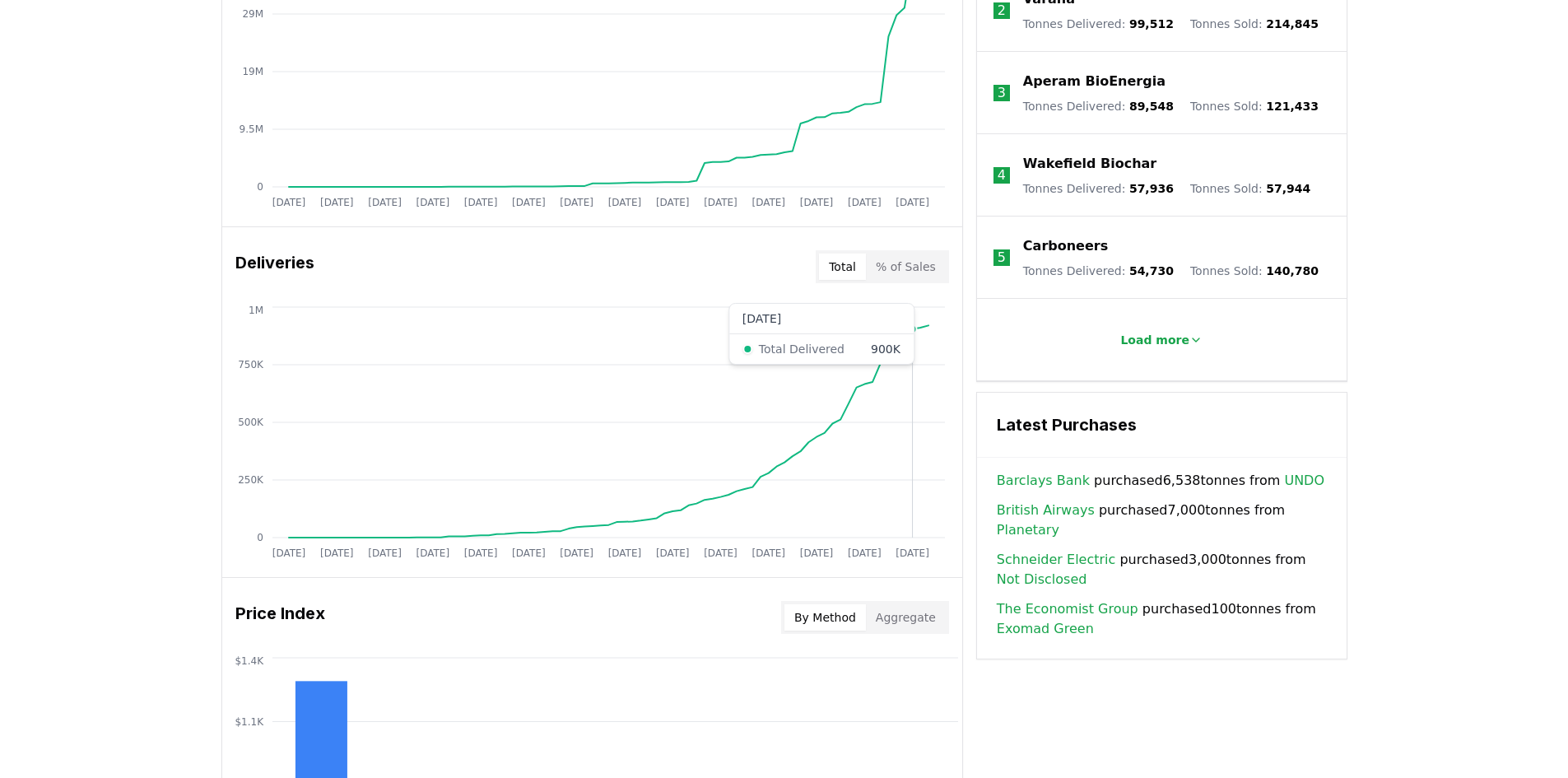
scroll to position [659, 0]
